Goal: Task Accomplishment & Management: Use online tool/utility

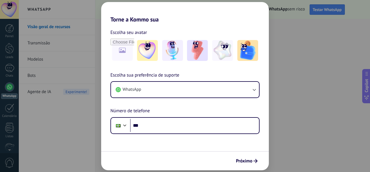
click at [285, 148] on div "Torne a Kommo sua Escolha seu avatar Escolha sua preferência de suporte WhatsAp…" at bounding box center [185, 86] width 370 height 172
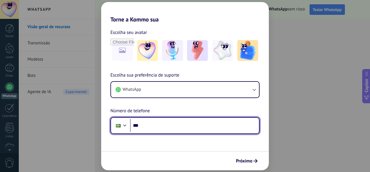
click at [204, 130] on input "***" at bounding box center [194, 125] width 129 height 13
type input "**********"
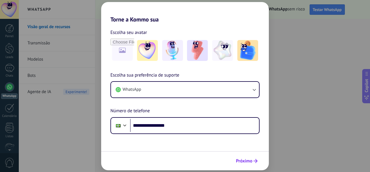
click at [244, 159] on span "Próximo" at bounding box center [244, 161] width 16 height 4
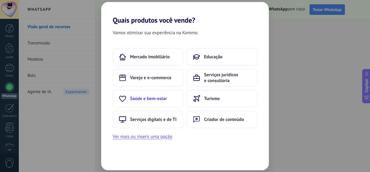
click at [159, 100] on span "Saúde e bem-estar" at bounding box center [148, 98] width 37 height 6
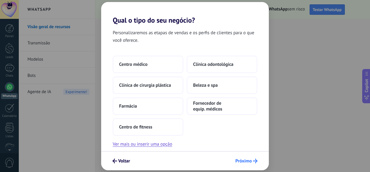
click at [248, 159] on span "Próximo" at bounding box center [243, 161] width 16 height 4
click at [151, 124] on span "Centro de fitness" at bounding box center [135, 127] width 33 height 6
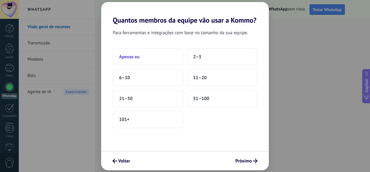
click at [148, 52] on button "Apenas eu" at bounding box center [148, 56] width 71 height 17
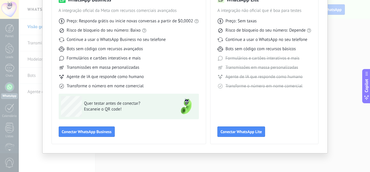
scroll to position [26, 0]
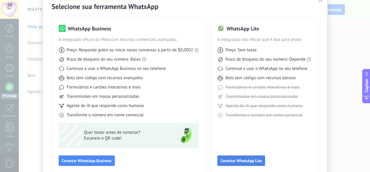
click at [243, 160] on span "Conectar WhatsApp Lite" at bounding box center [241, 160] width 41 height 4
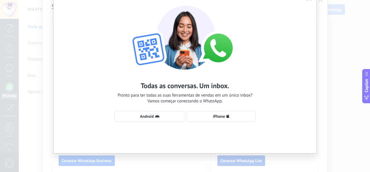
scroll to position [0, 0]
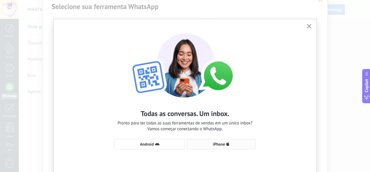
click at [228, 144] on use "button" at bounding box center [227, 144] width 3 height 4
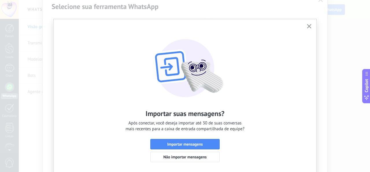
scroll to position [28, 0]
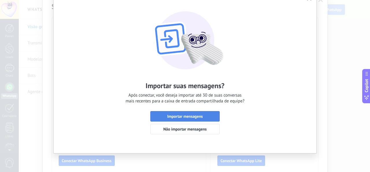
click at [206, 115] on span "Importar mensagens" at bounding box center [185, 116] width 63 height 4
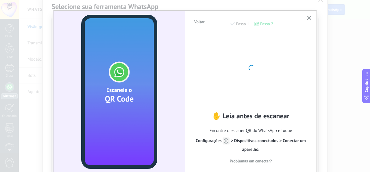
scroll to position [0, 0]
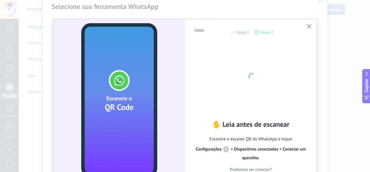
click at [310, 26] on icon "button" at bounding box center [309, 26] width 4 height 4
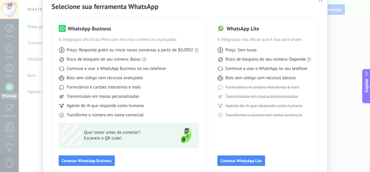
click at [322, 1] on icon "button" at bounding box center [320, -1] width 5 height 5
